Goal: Navigation & Orientation: Find specific page/section

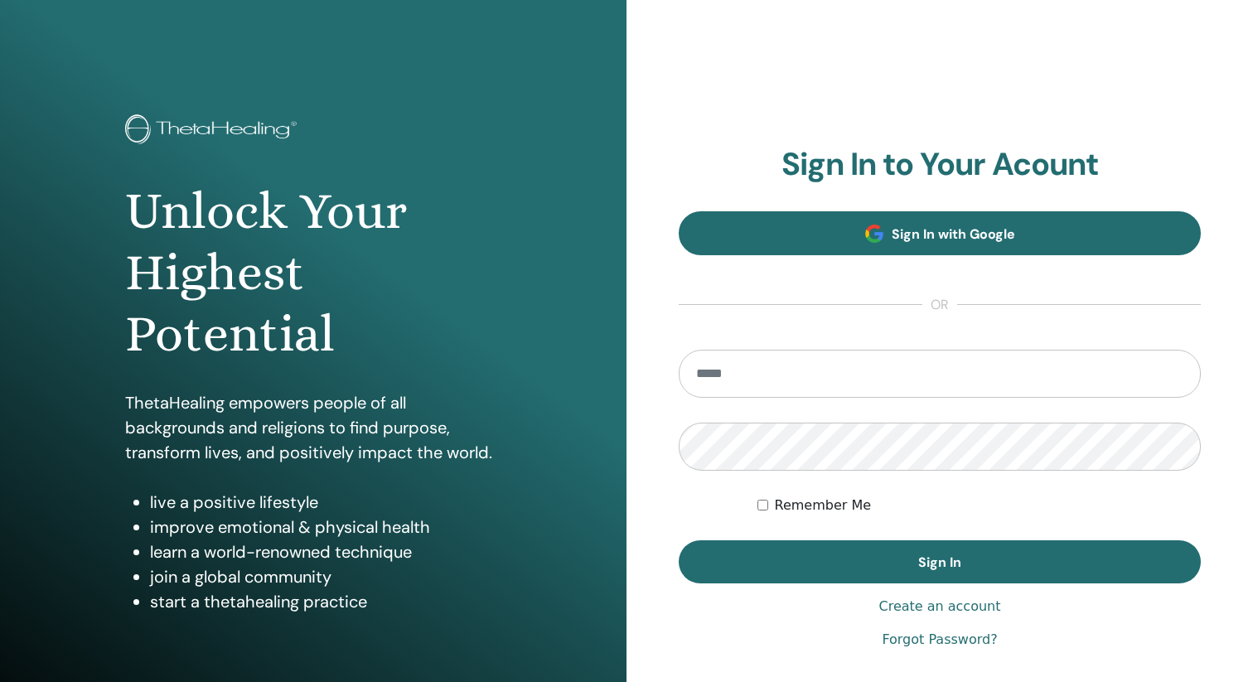
type input "**********"
click at [974, 229] on span "Sign In with Google" at bounding box center [953, 233] width 123 height 17
